Goal: Task Accomplishment & Management: Complete application form

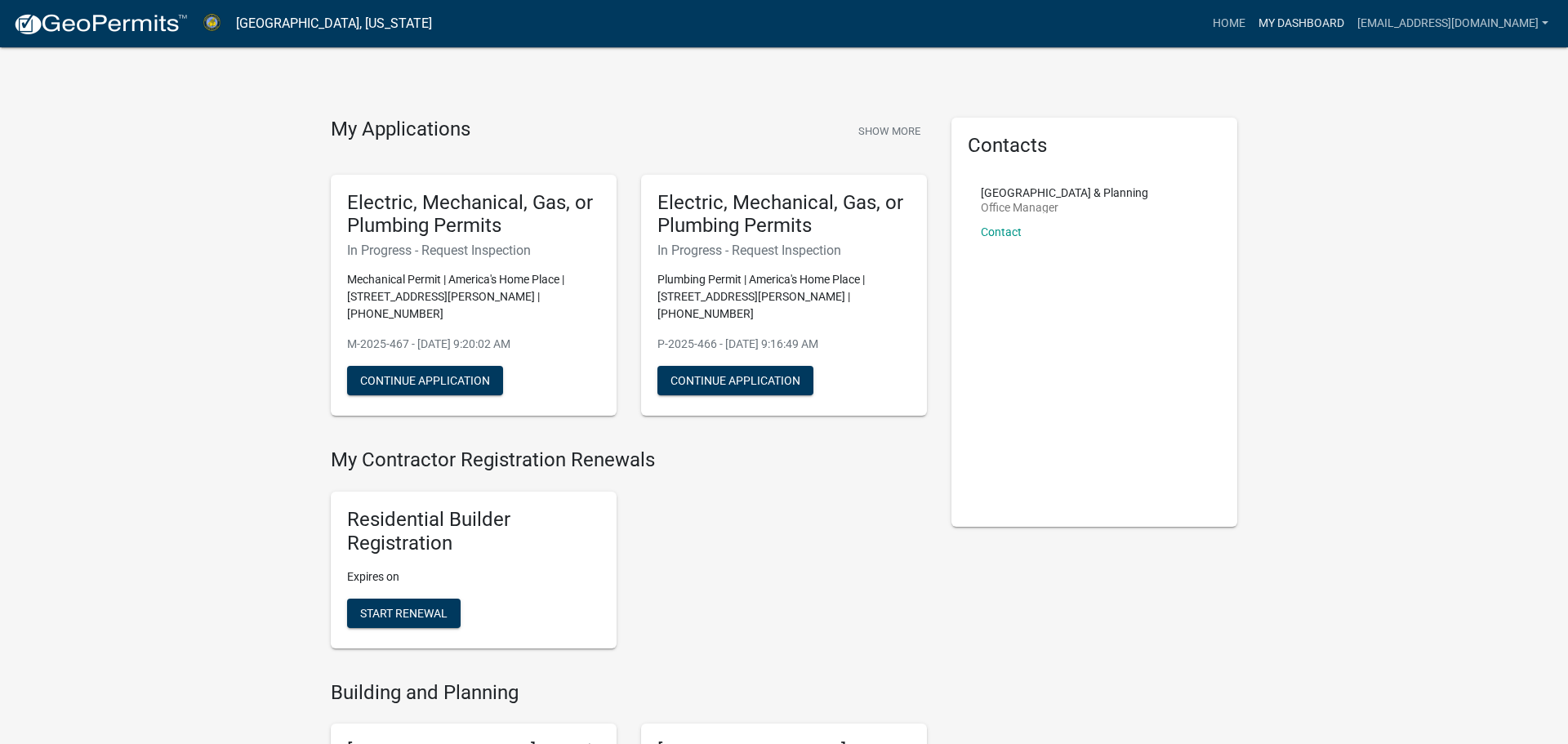
click at [1277, 30] on link "My Dashboard" at bounding box center [1301, 23] width 99 height 31
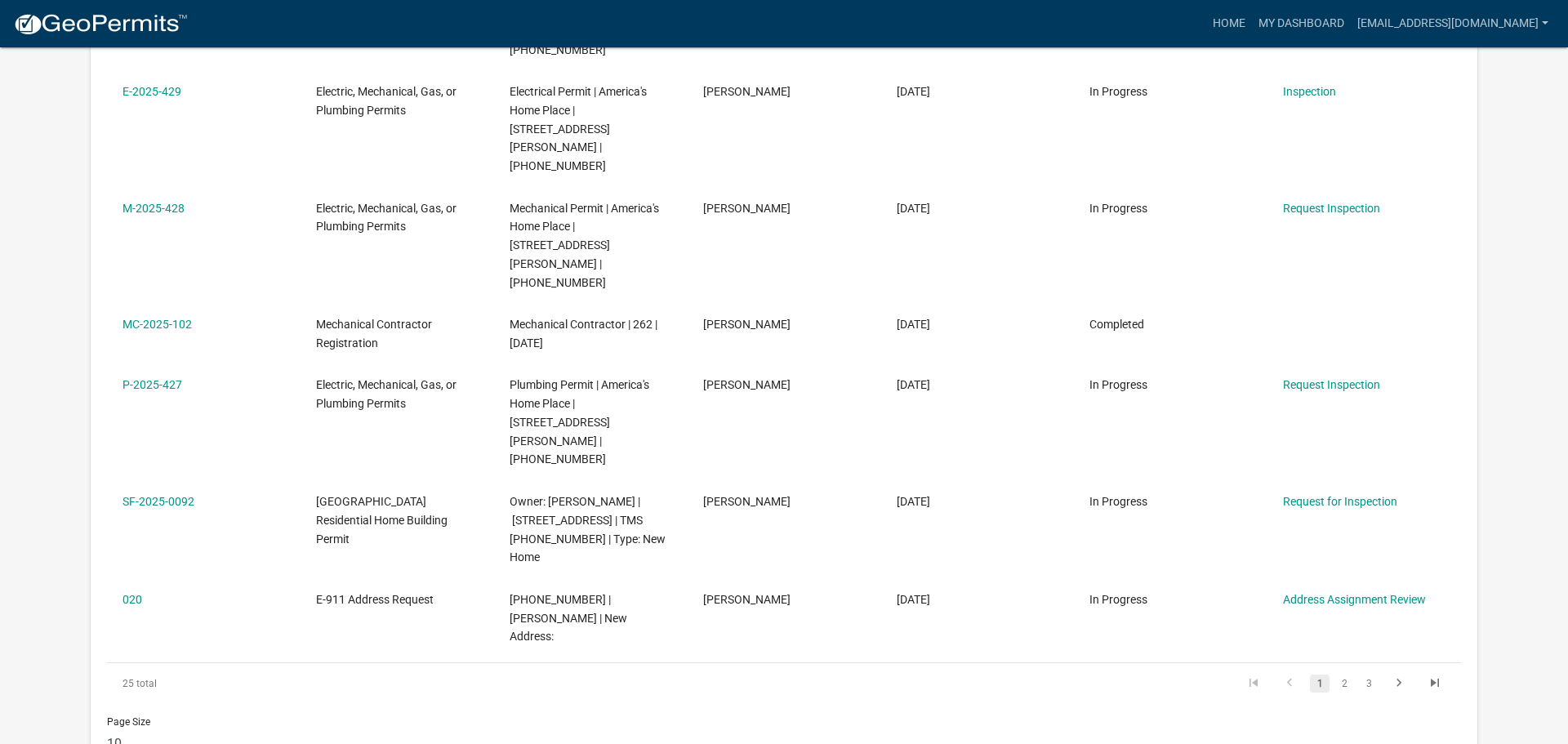
scroll to position [781, 0]
click at [1349, 676] on link "2" at bounding box center [1345, 684] width 19 height 18
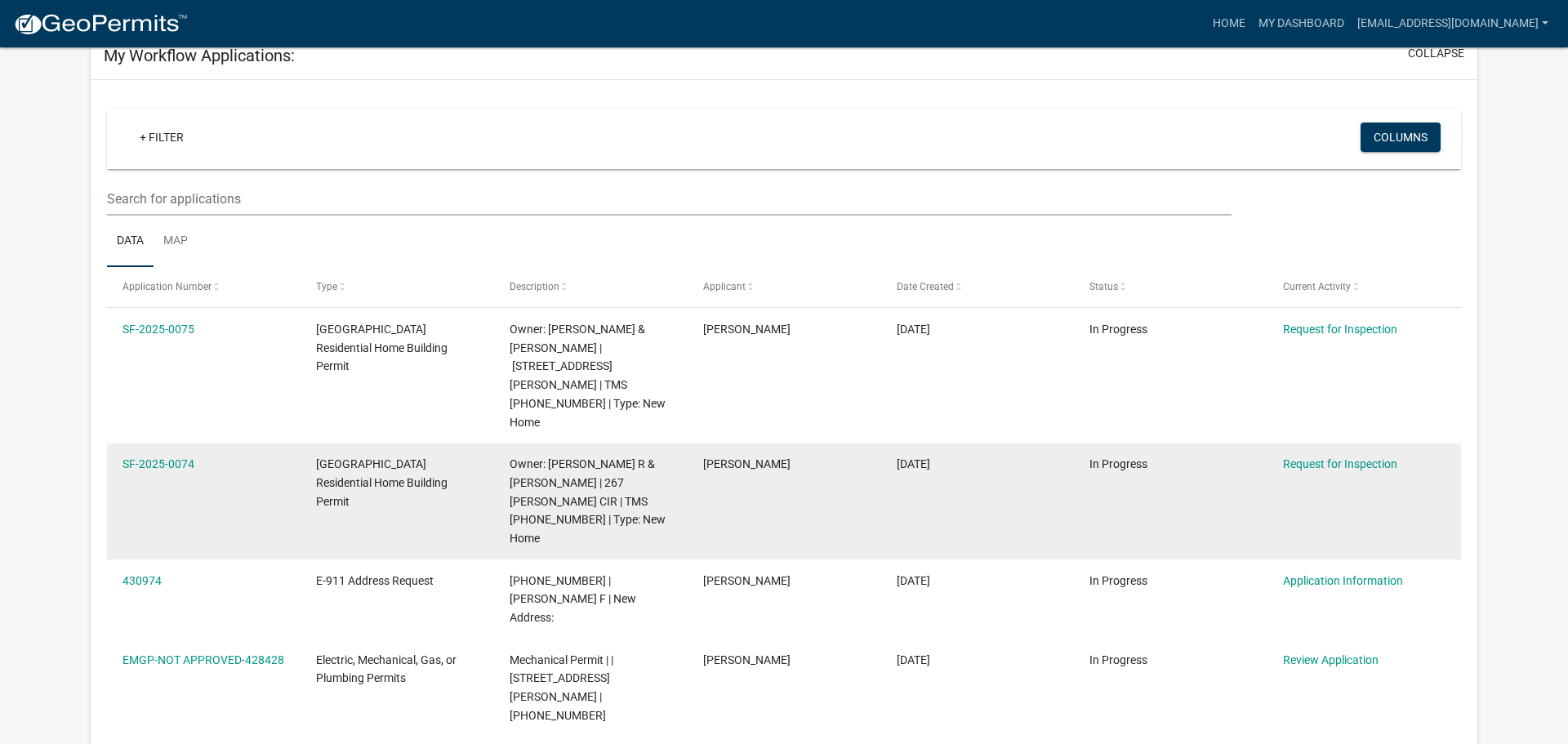
scroll to position [114, 0]
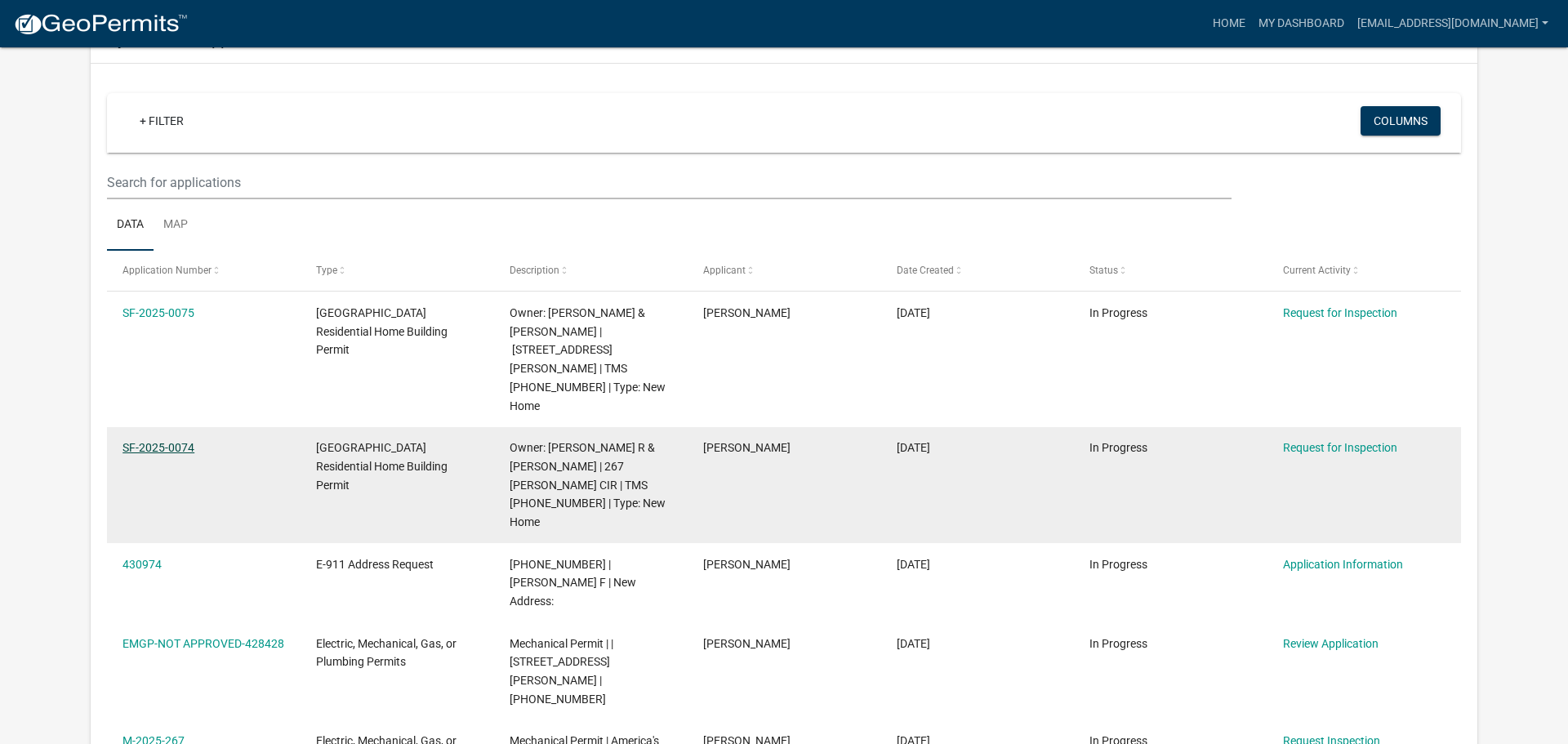
click at [151, 441] on link "SF-2025-0074" at bounding box center [158, 448] width 72 height 13
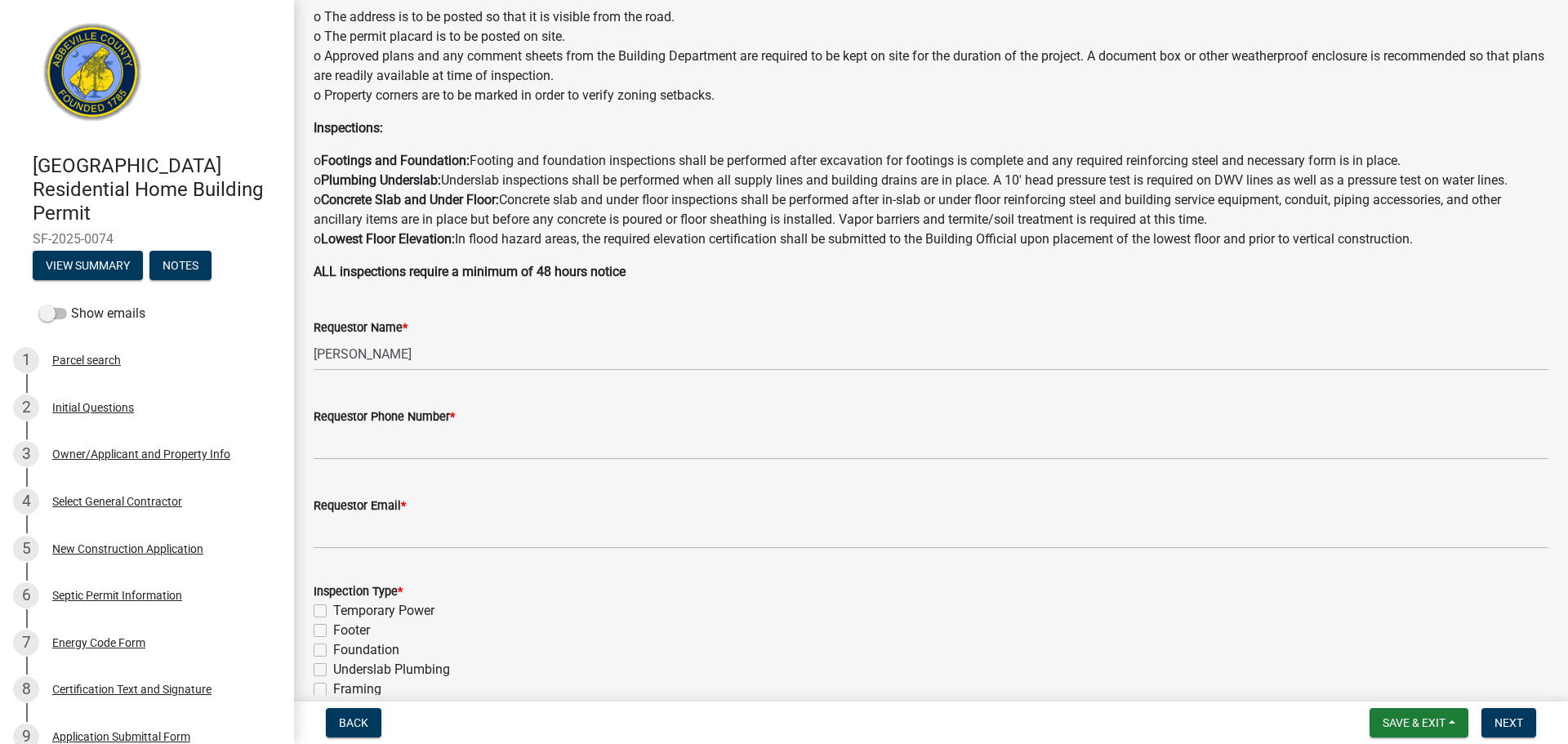
scroll to position [211, 0]
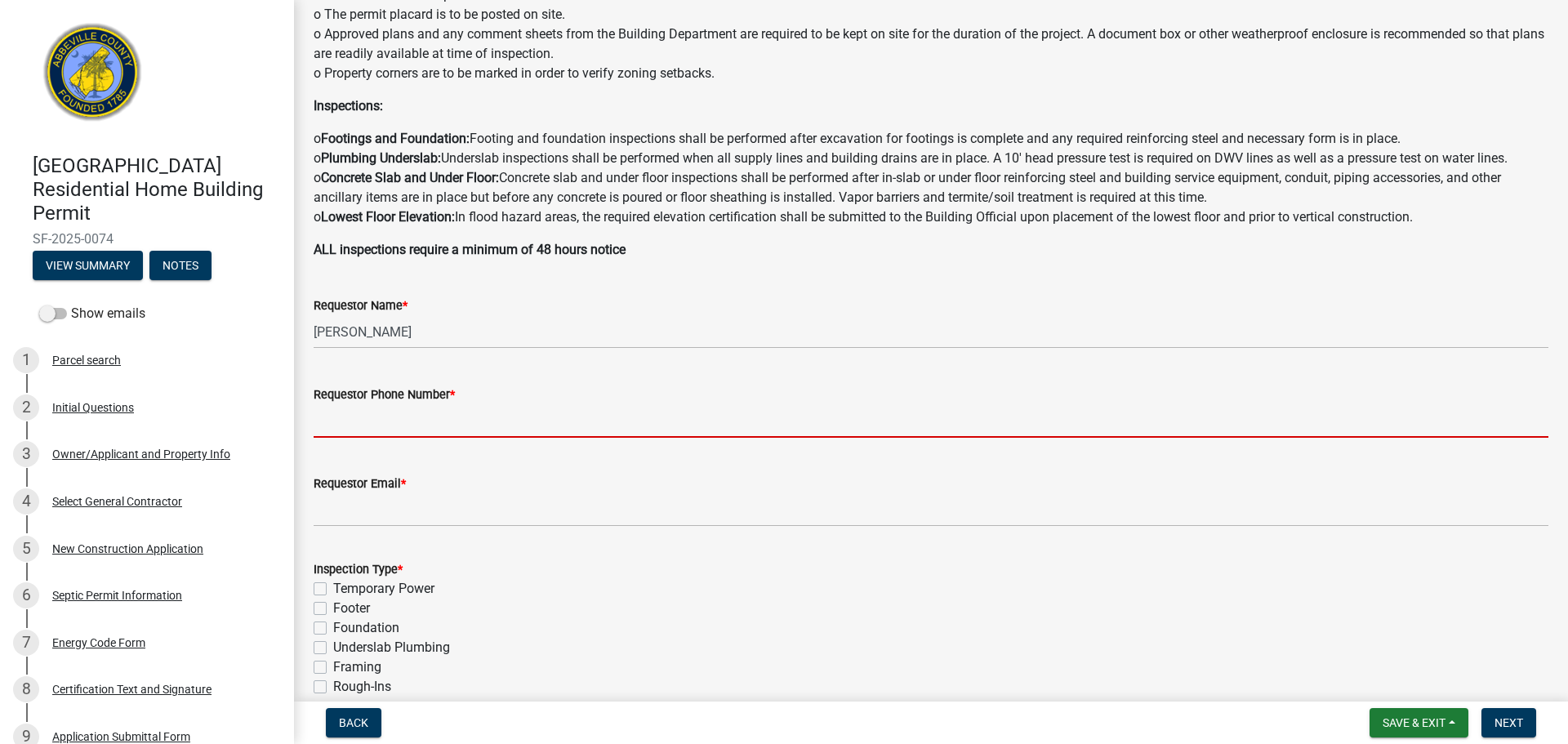
click at [365, 429] on input "Requestor Phone Number *" at bounding box center [931, 421] width 1235 height 34
click at [352, 423] on input "Requestor Phone Number *" at bounding box center [931, 421] width 1235 height 34
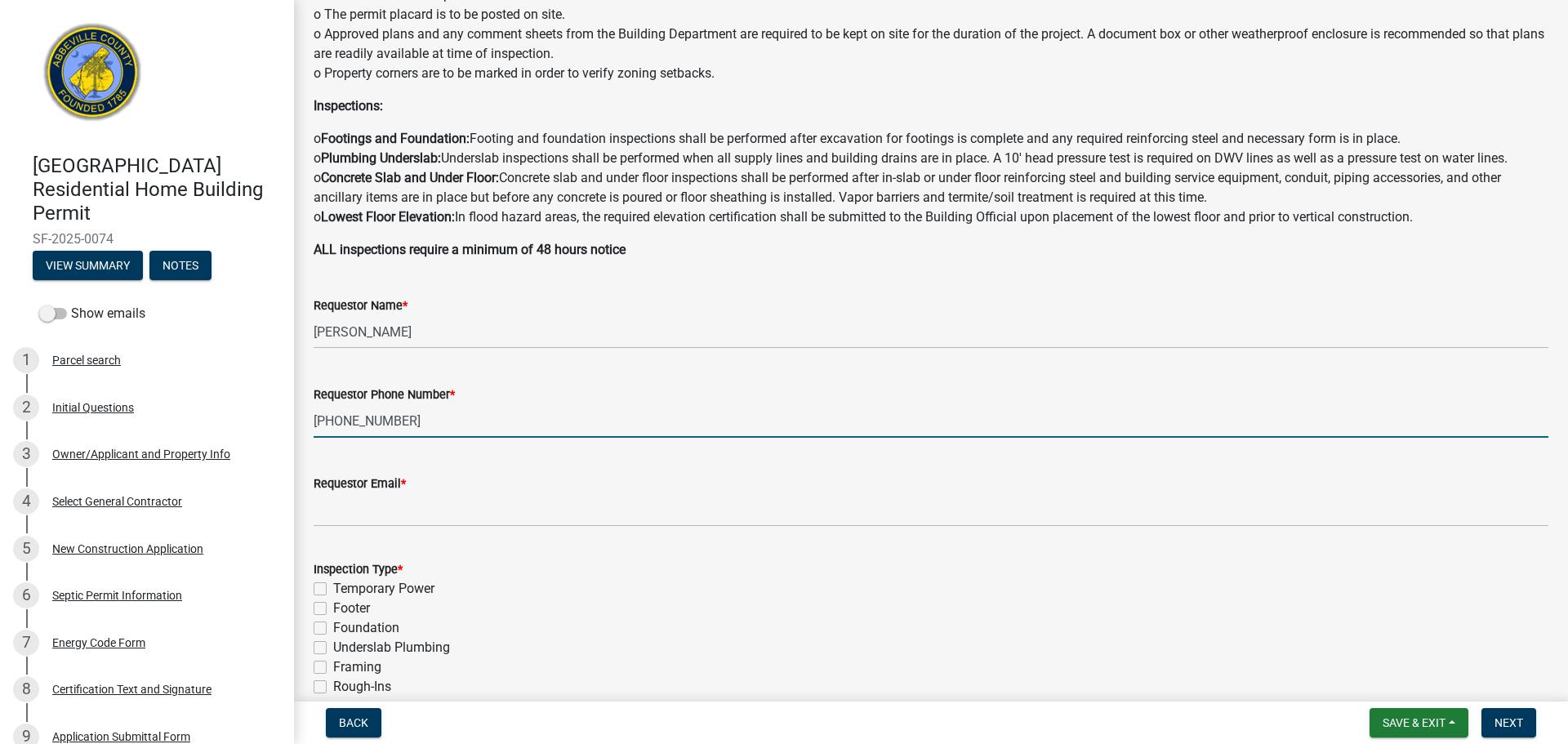
type input "[PHONE_NUMBER]"
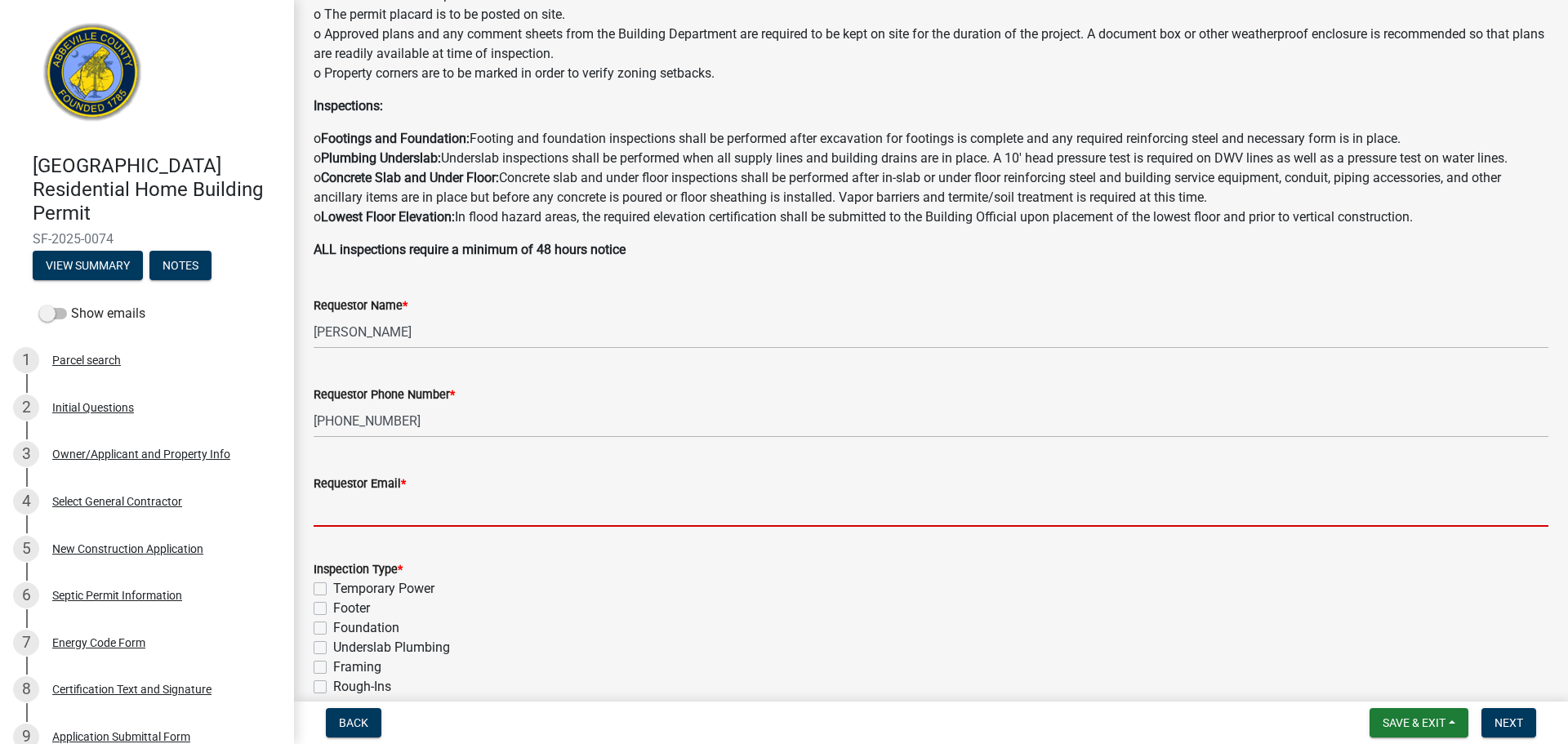
click at [410, 514] on input "Requestor Email *" at bounding box center [931, 510] width 1235 height 34
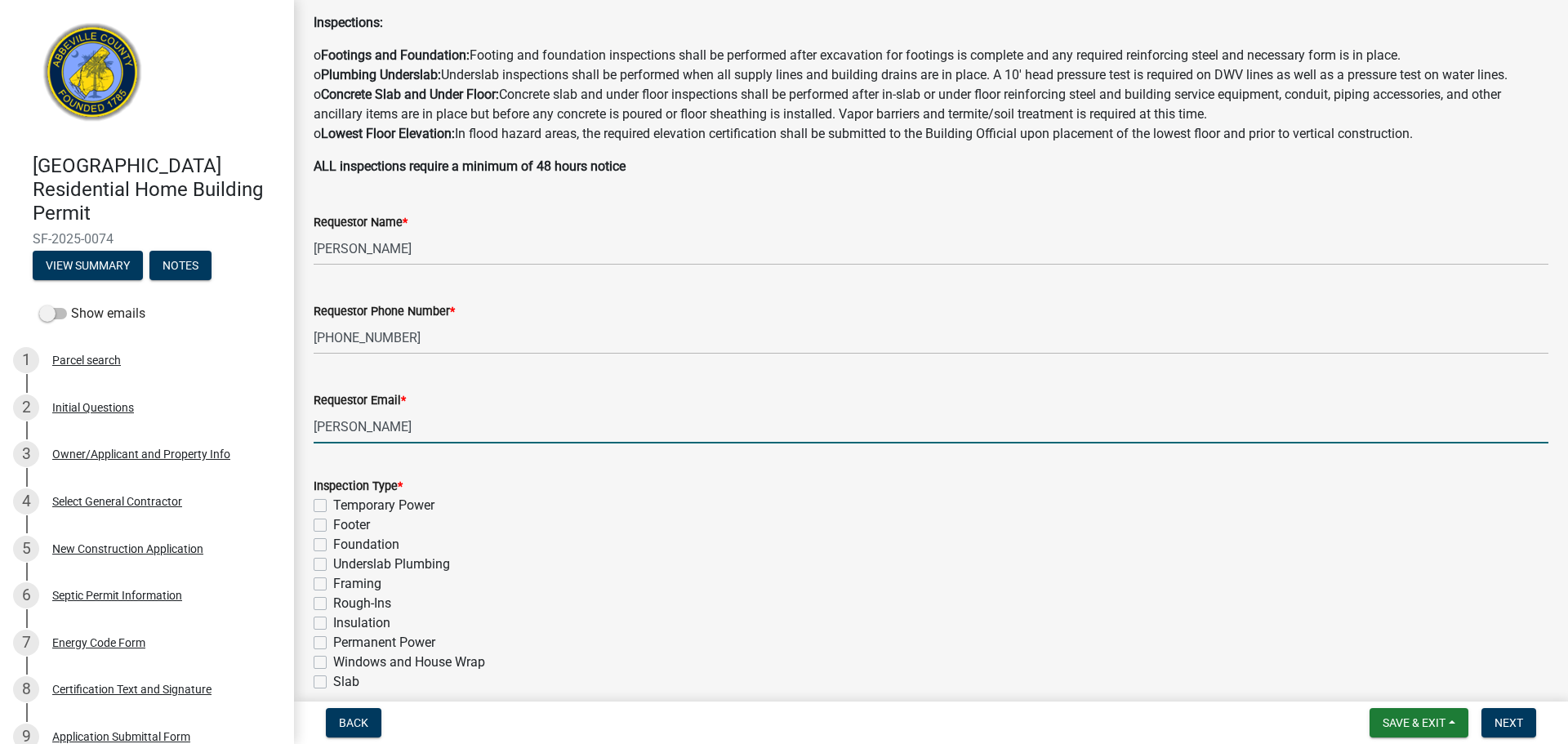
scroll to position [296, 0]
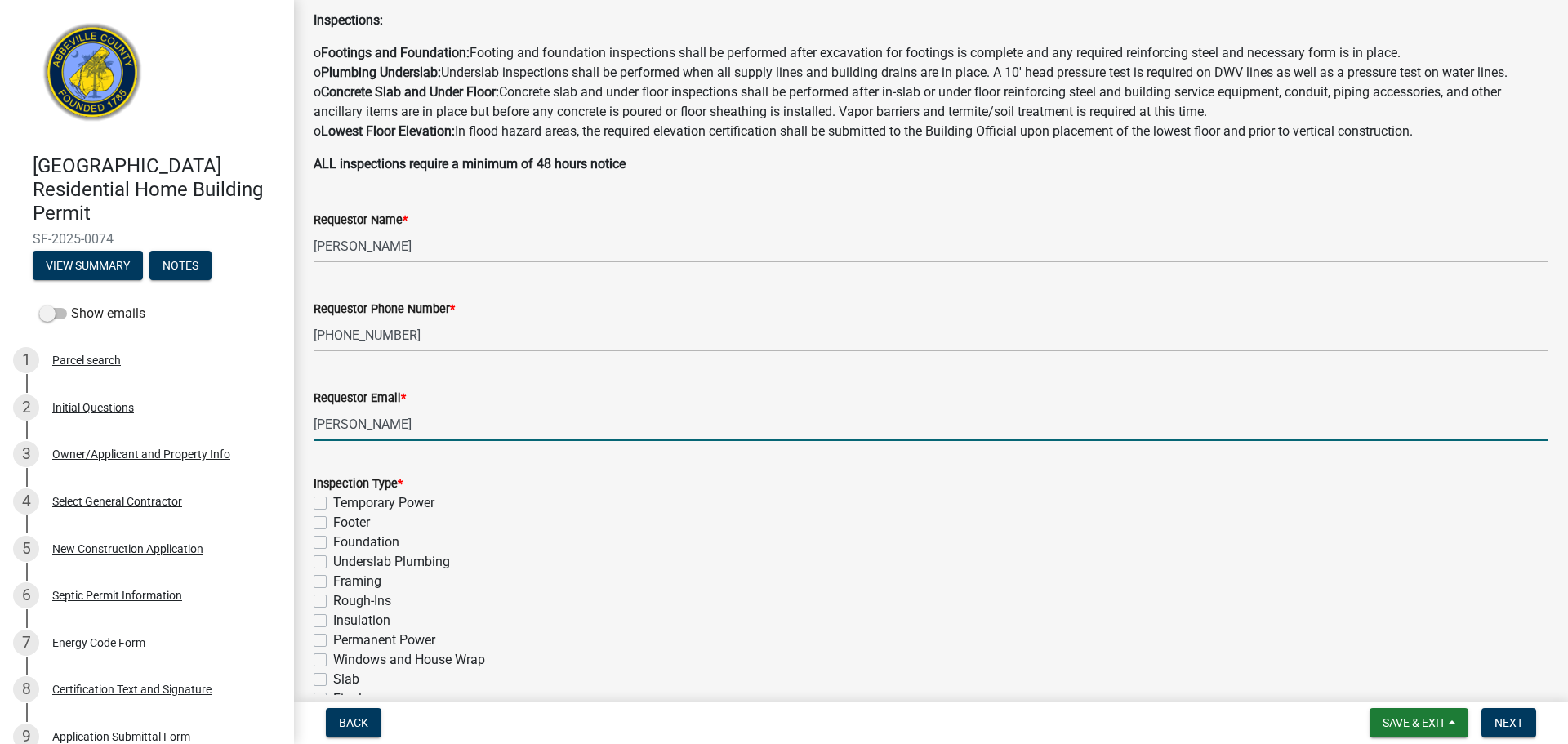
type input "[PERSON_NAME]"
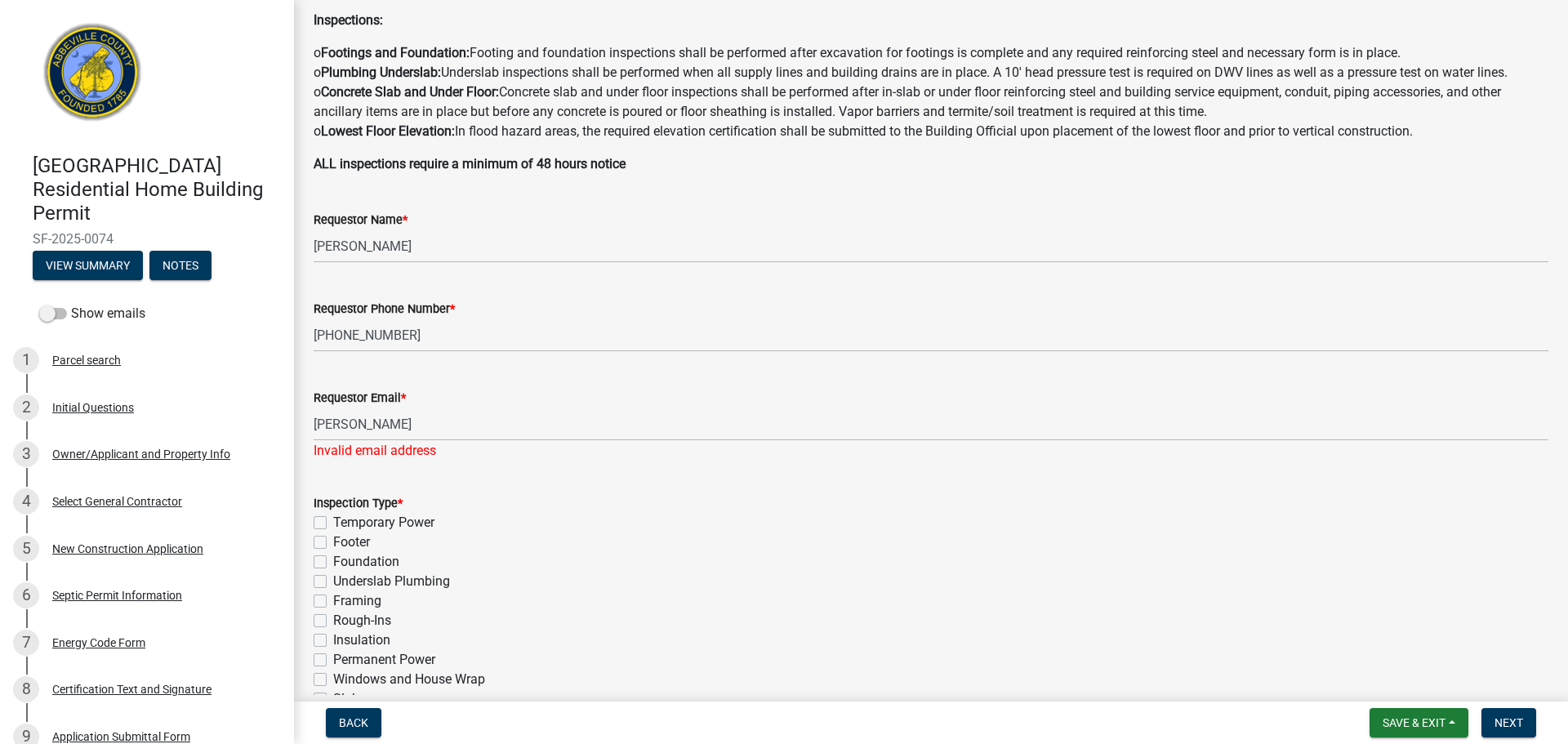
click at [316, 623] on div "Inspection Type * Temporary Power Footer Foundation Underslab Plumbing Framing …" at bounding box center [931, 670] width 1235 height 353
click at [310, 619] on div "Inspection Type * Temporary Power Footer Foundation Underslab Plumbing Framing …" at bounding box center [931, 659] width 1260 height 372
click at [333, 618] on label "Rough-Ins" at bounding box center [362, 621] width 58 height 19
click at [333, 618] on input "Rough-Ins" at bounding box center [338, 616] width 11 height 11
checkbox input "true"
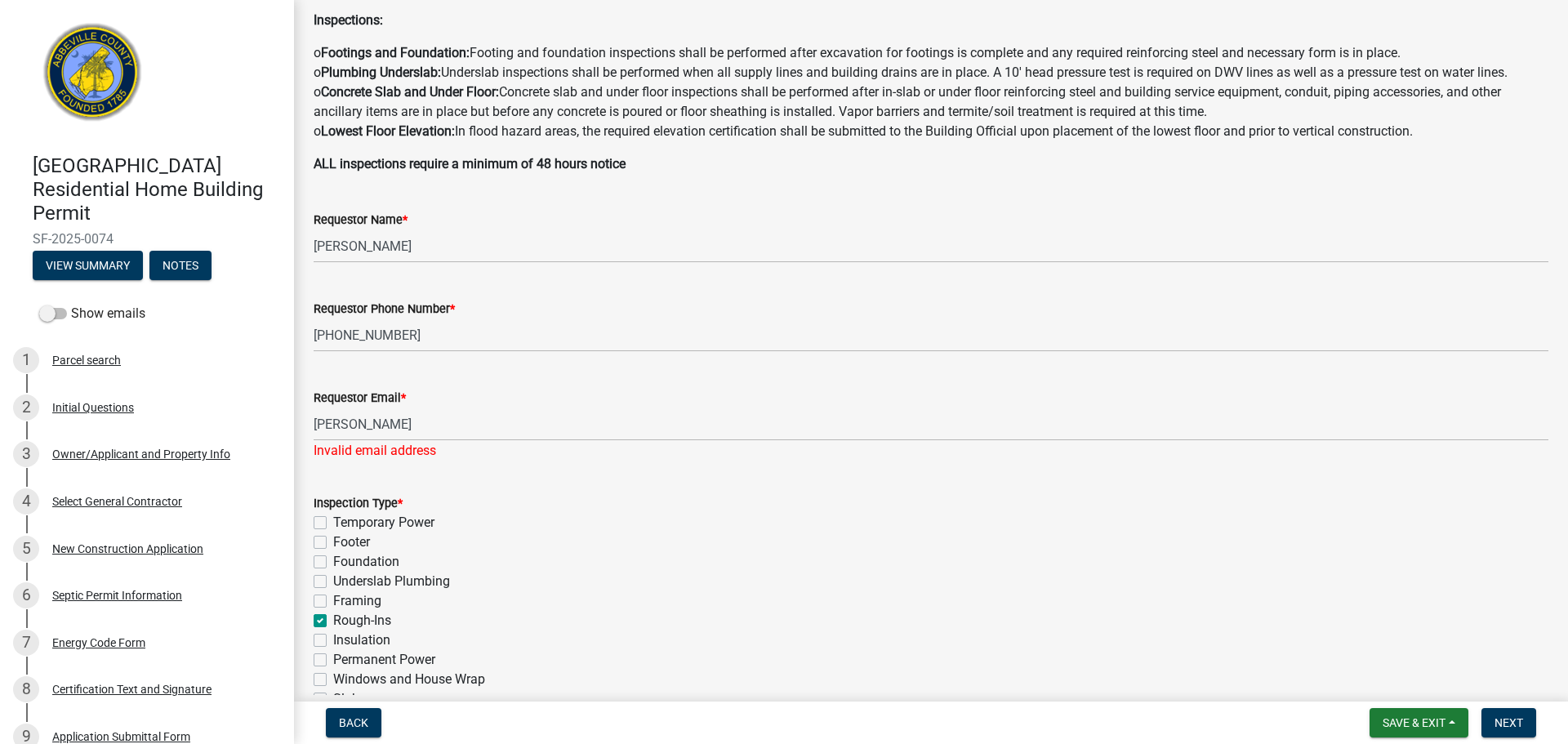
checkbox input "false"
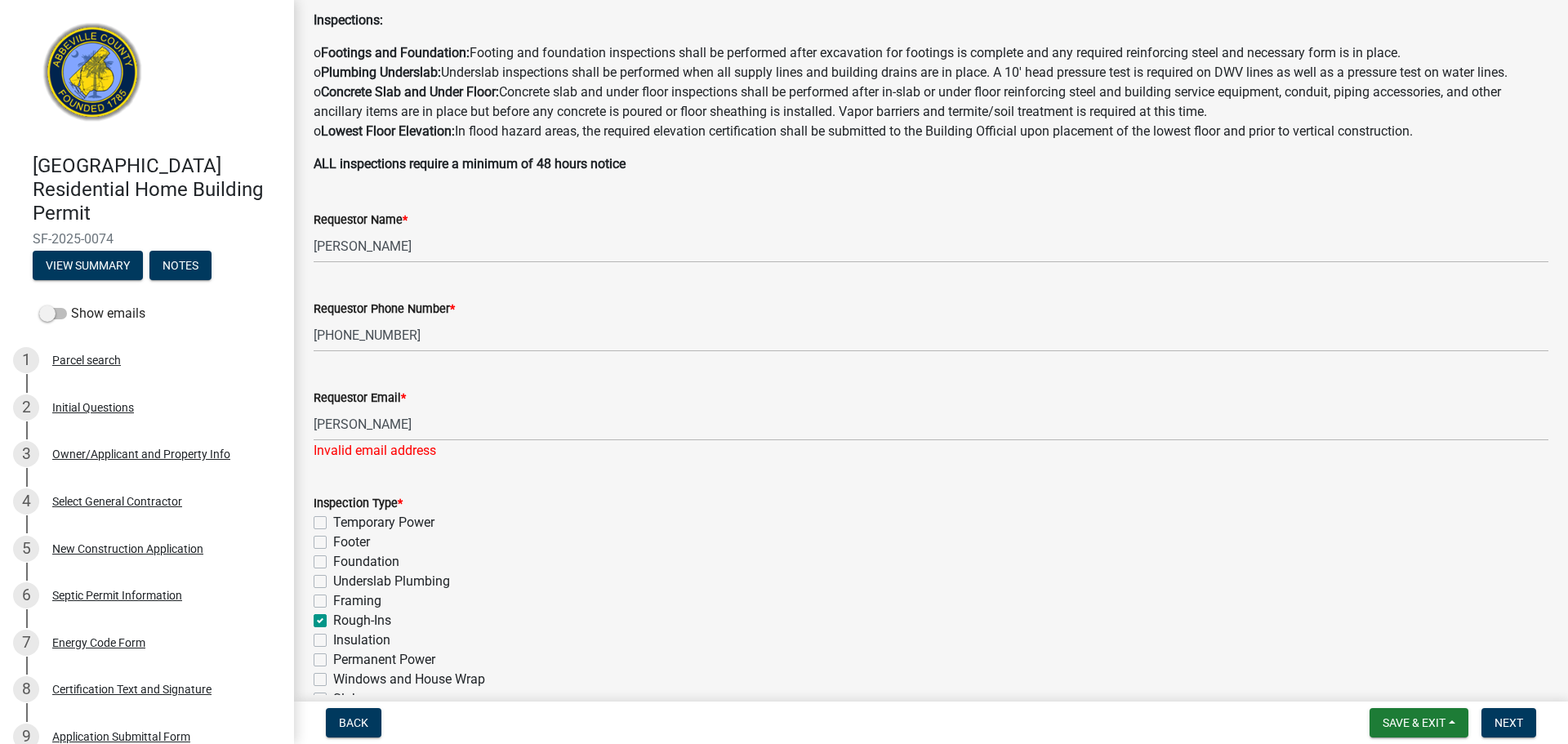
checkbox input "true"
checkbox input "false"
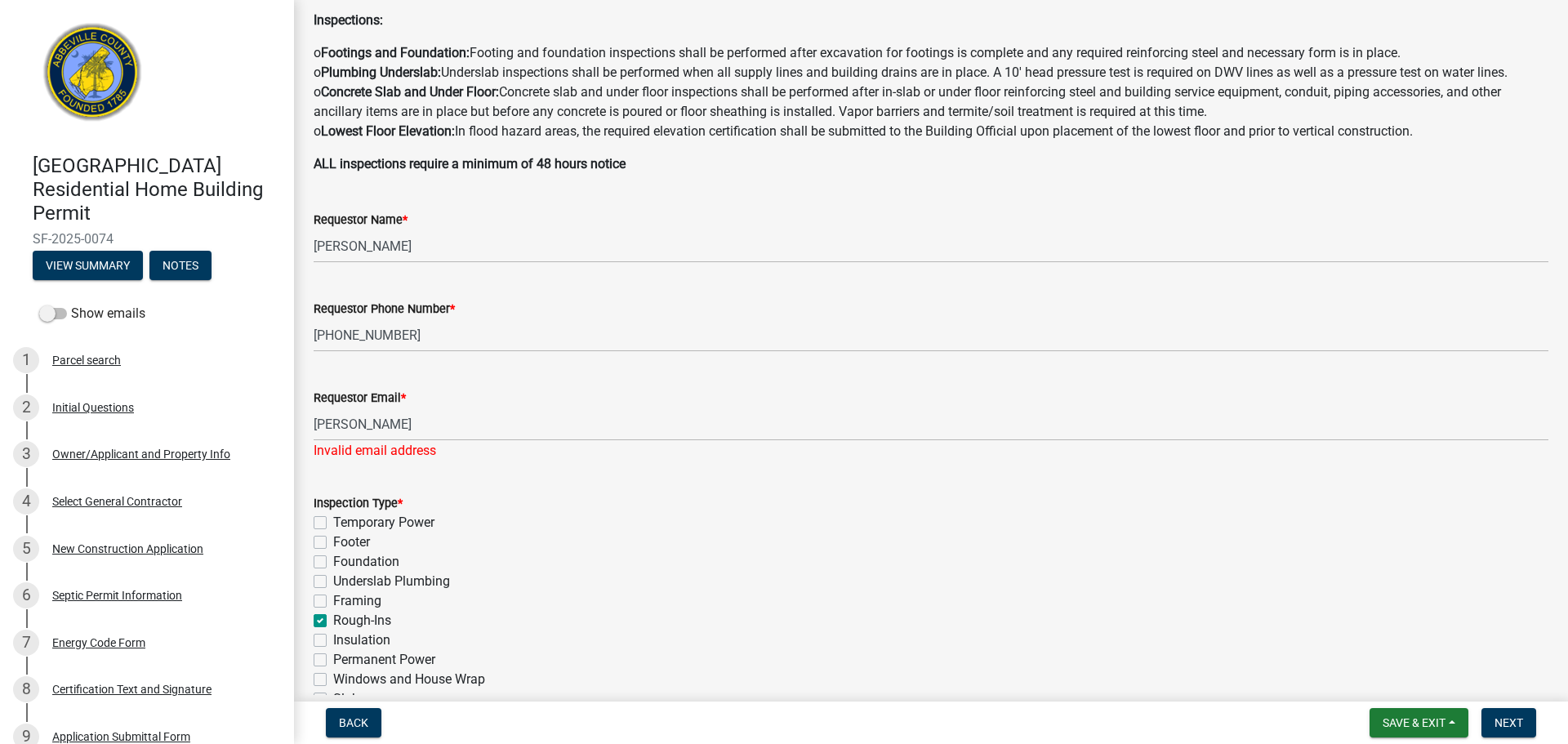
checkbox input "false"
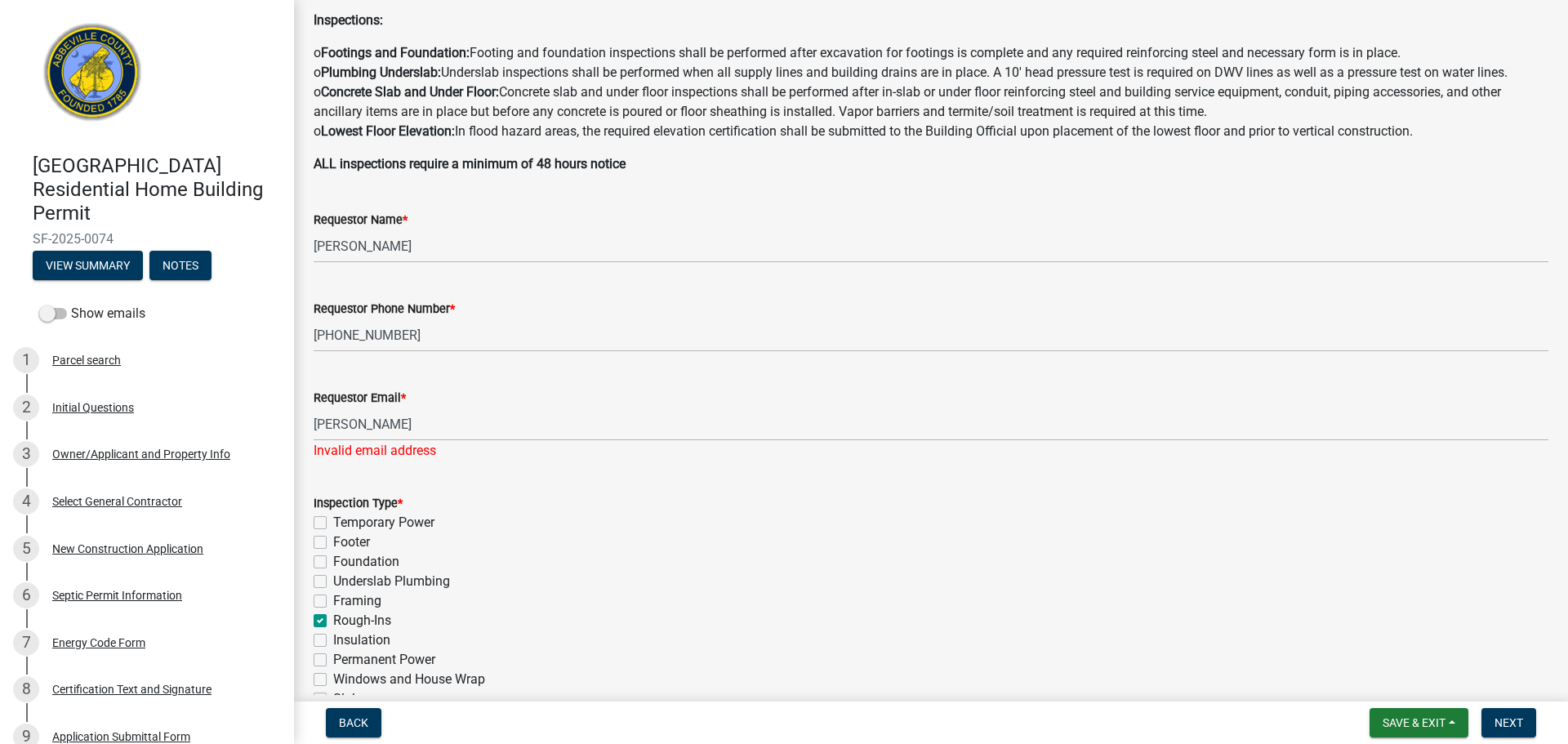
checkbox input "false"
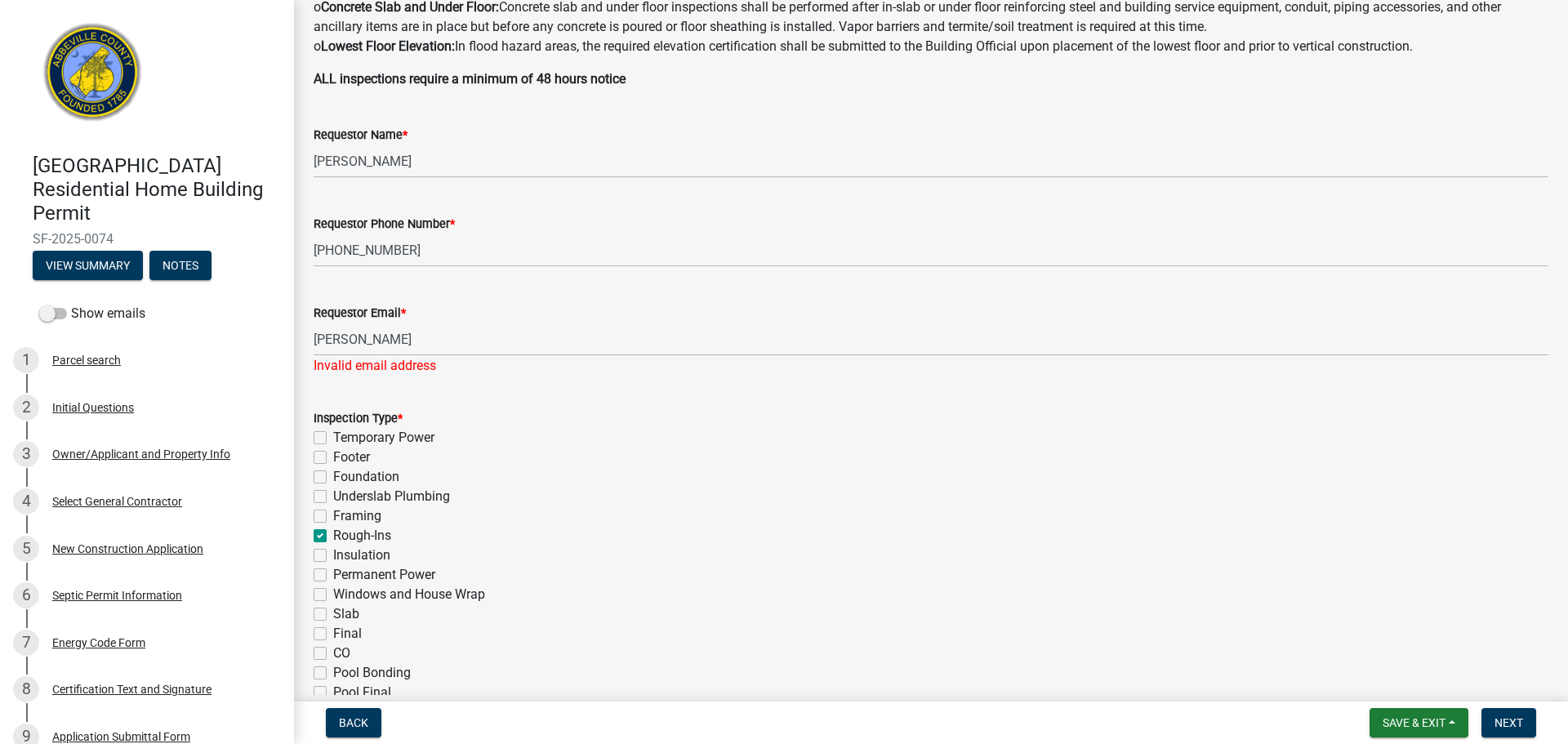
scroll to position [530, 0]
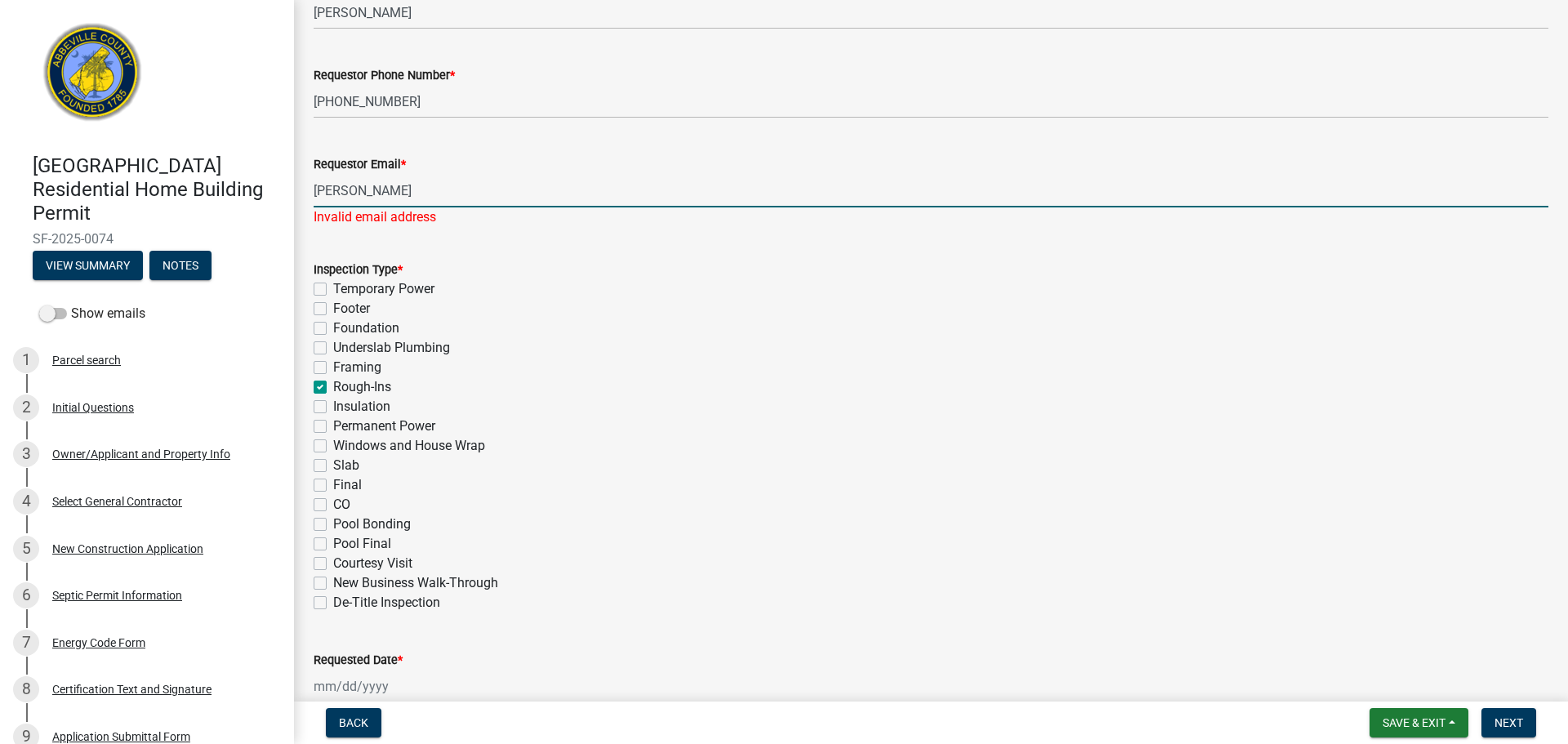
drag, startPoint x: 417, startPoint y: 186, endPoint x: 0, endPoint y: 177, distance: 417.1
click at [0, 177] on div "[GEOGRAPHIC_DATA] Residential Home Building Permit SF-2025-0074 View Summary No…" at bounding box center [784, 372] width 1568 height 744
type input "[EMAIL_ADDRESS][DOMAIN_NAME]"
click at [571, 321] on div "Inspection Type * Temporary Power Footer Foundation Underslab Plumbing Framing …" at bounding box center [931, 436] width 1235 height 353
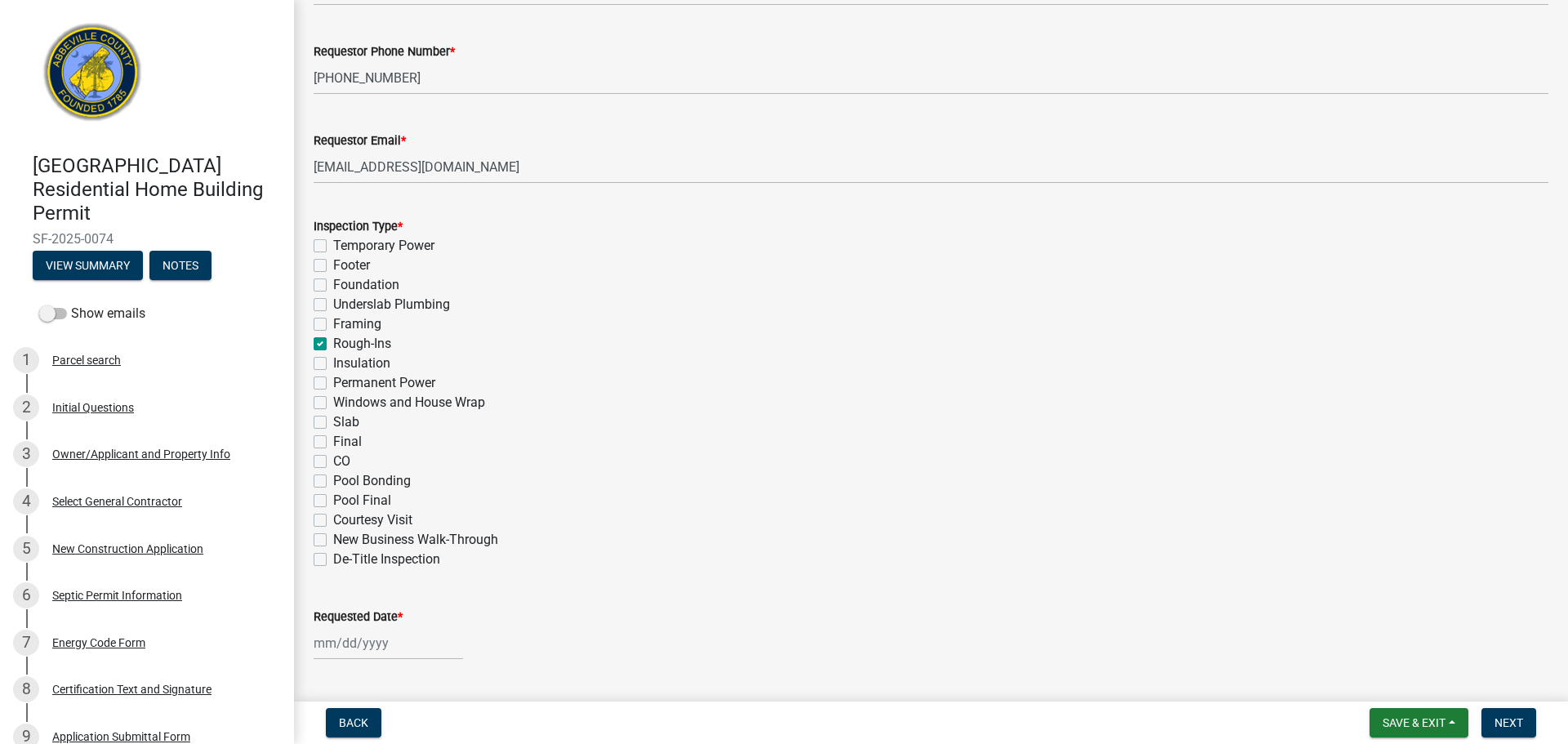
scroll to position [666, 0]
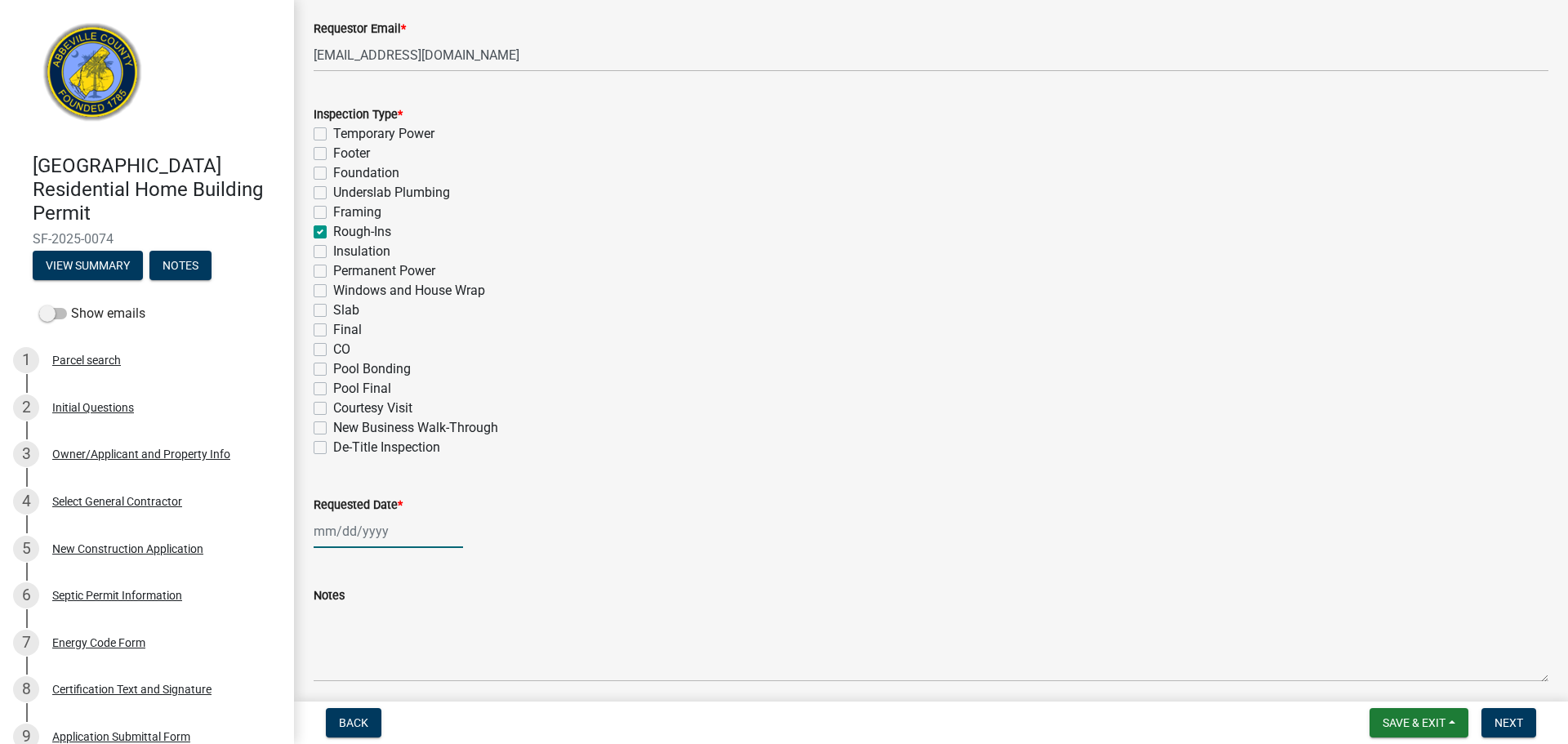
click at [373, 537] on div at bounding box center [388, 531] width 149 height 34
select select "10"
select select "2025"
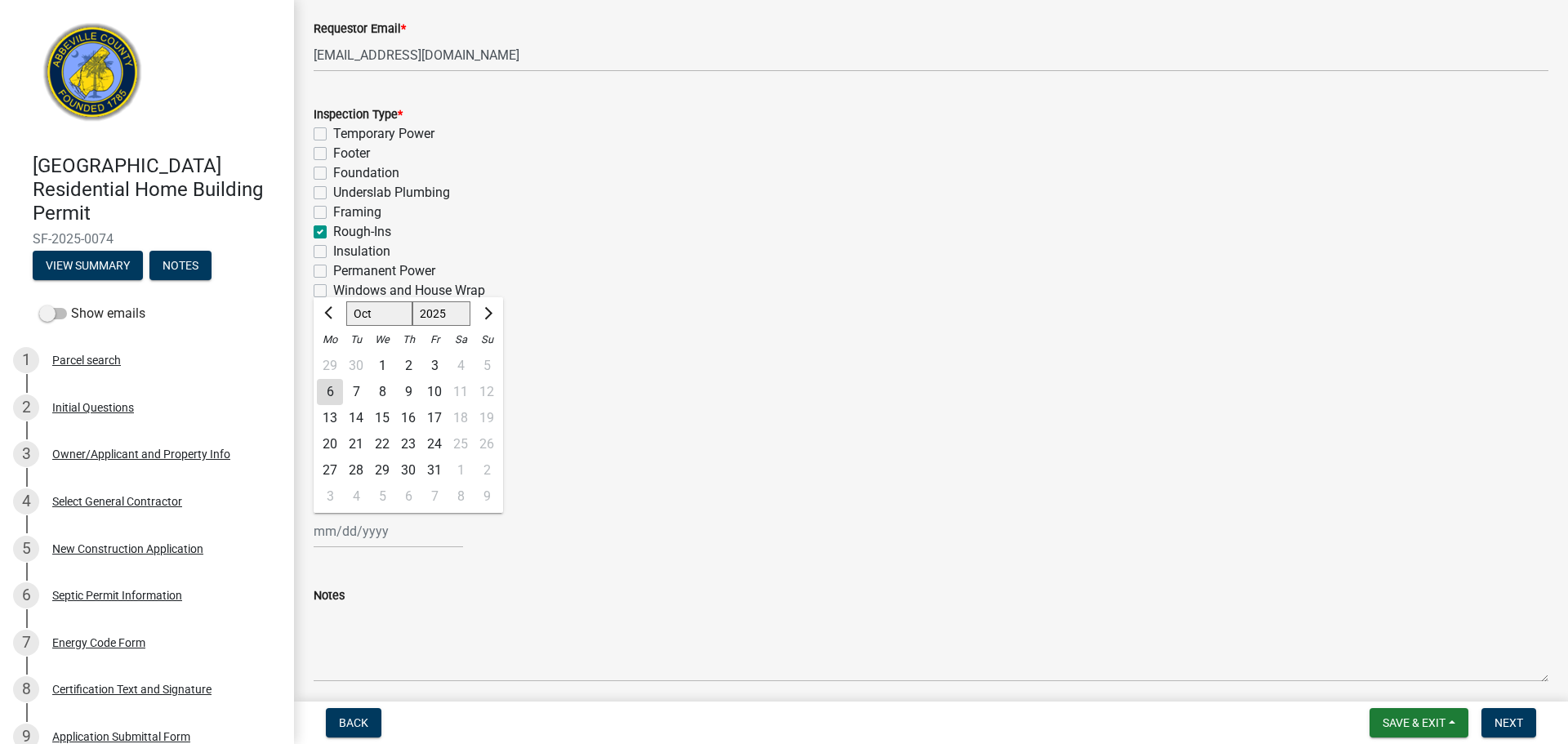
click at [331, 387] on div "6" at bounding box center [329, 392] width 26 height 26
type input "[DATE]"
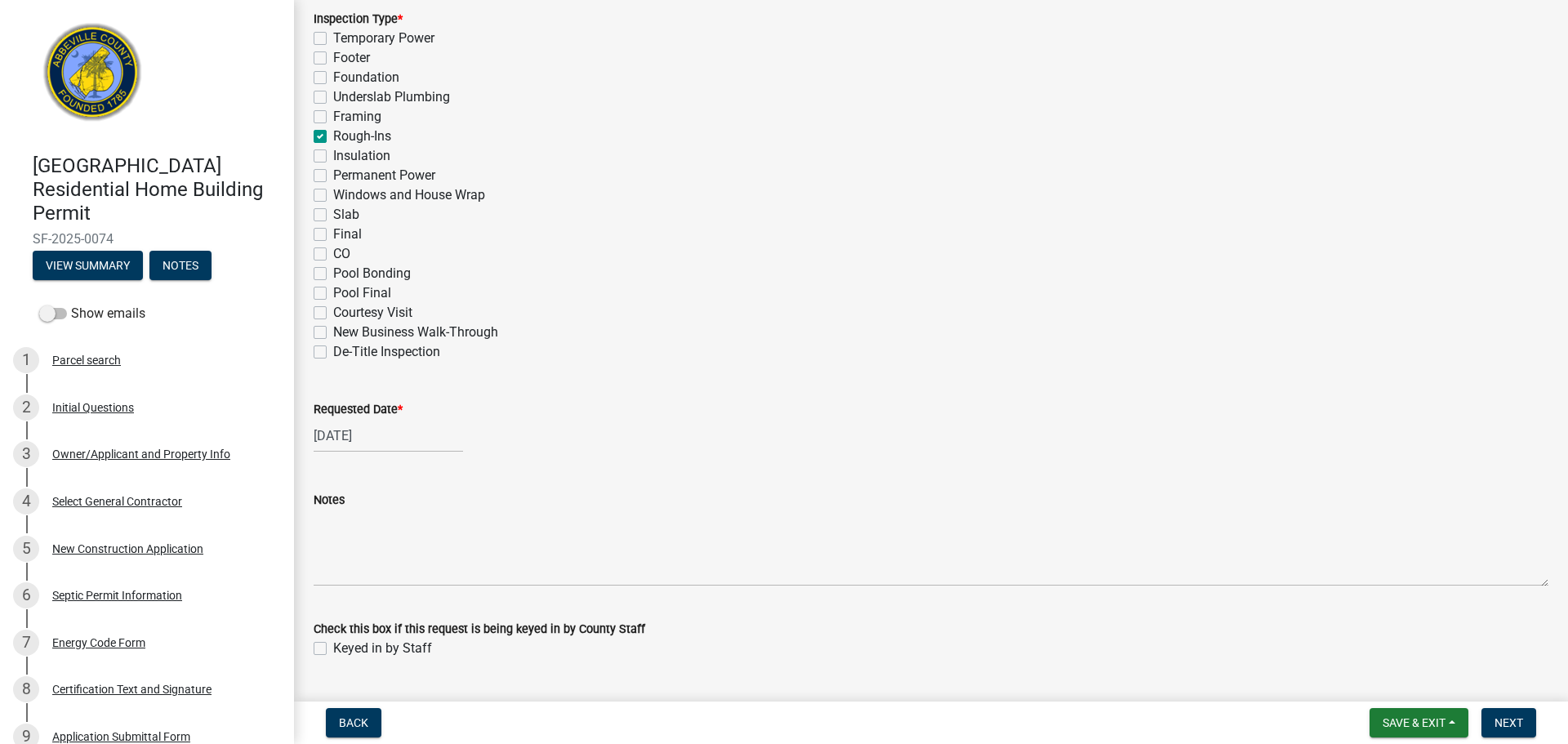
scroll to position [798, 0]
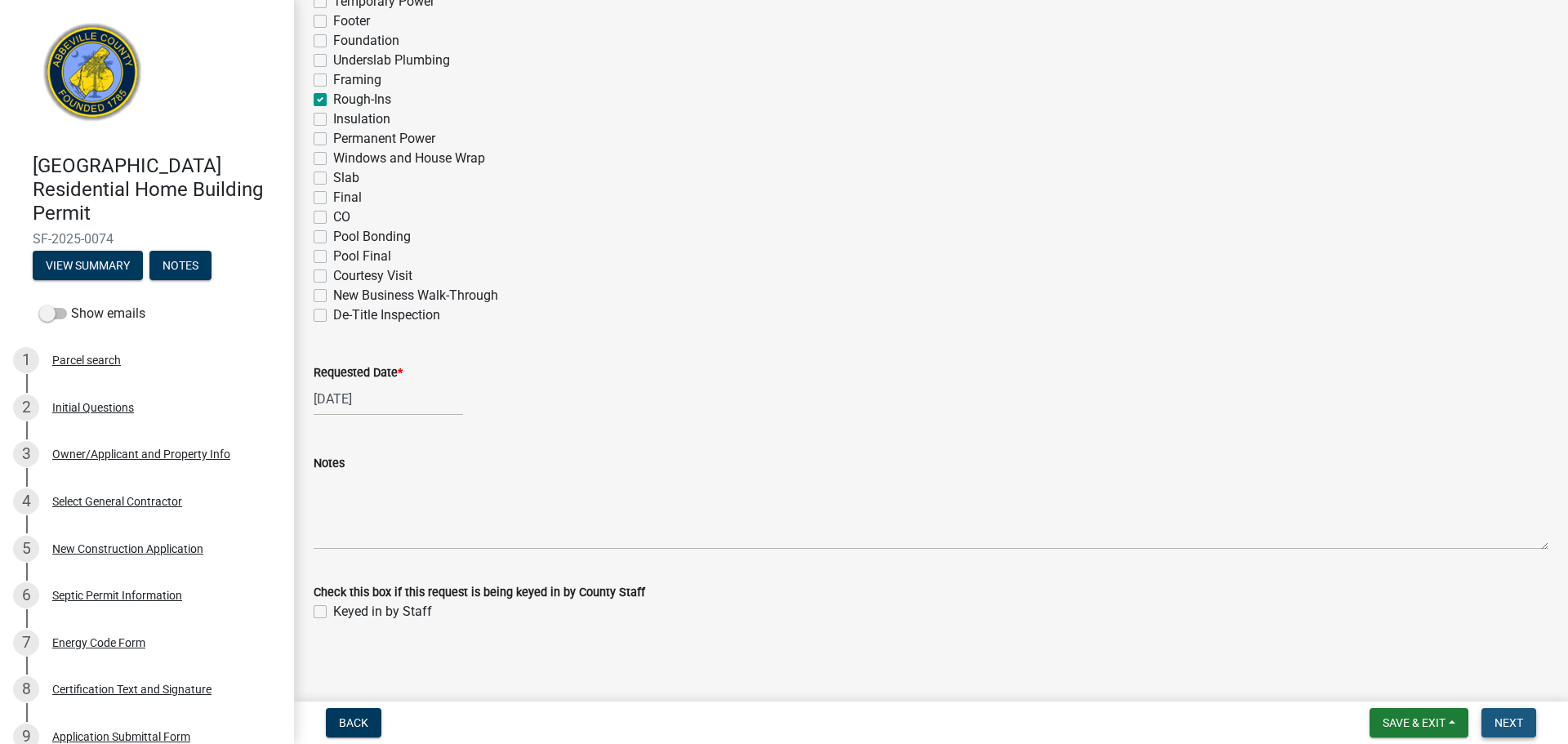
click at [1525, 729] on button "Next" at bounding box center [1508, 723] width 55 height 30
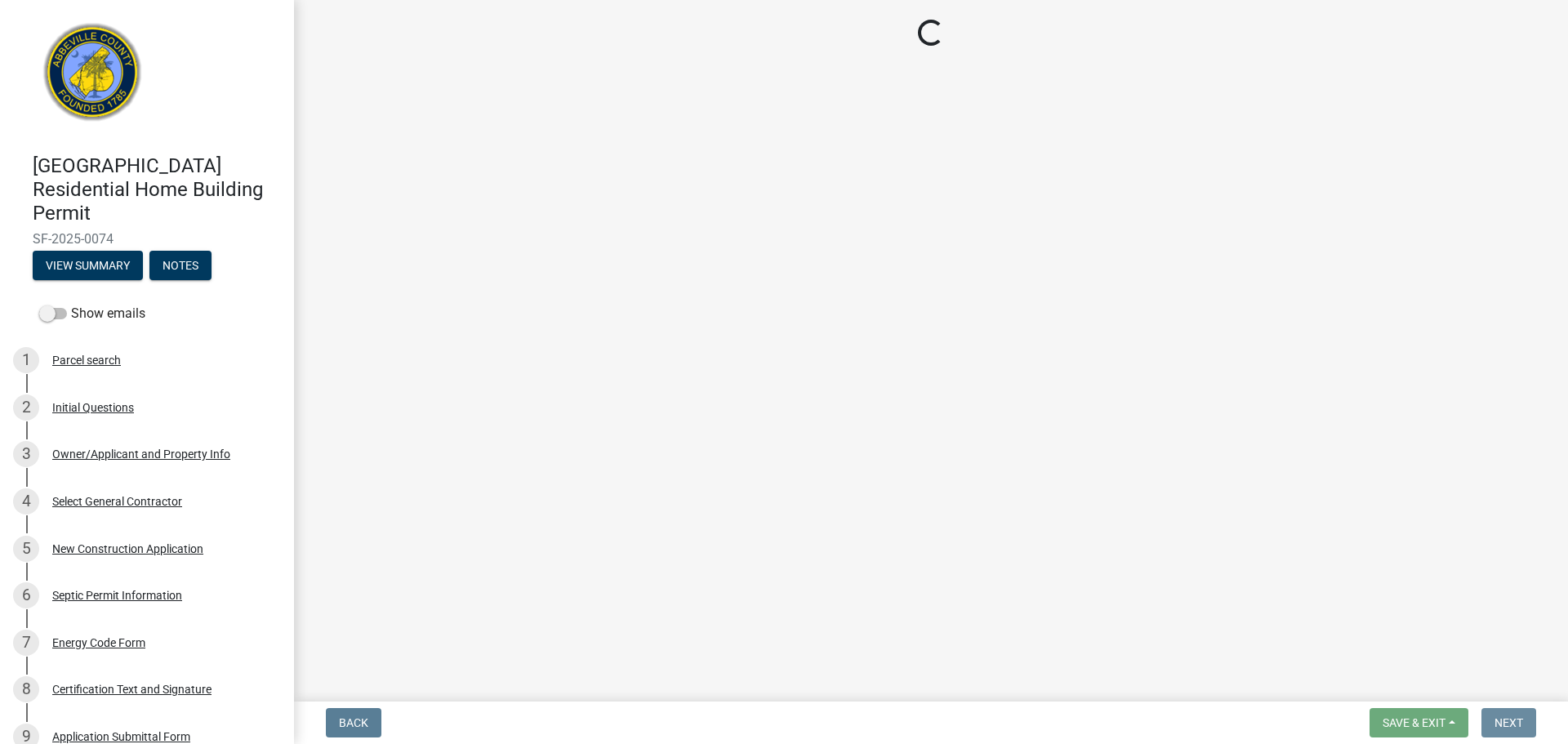
scroll to position [0, 0]
